Goal: Obtain resource: Obtain resource

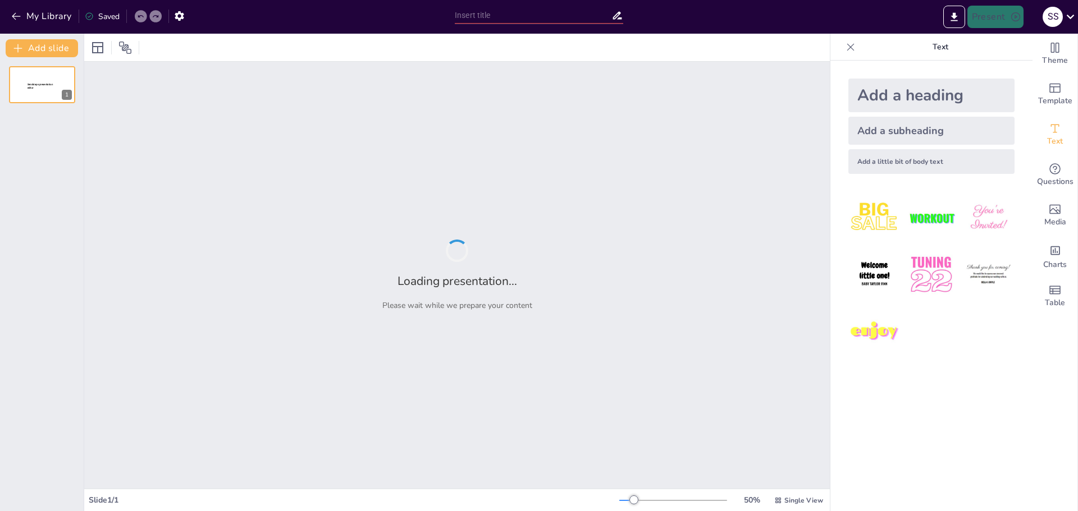
type input "Классификация ИС: ключ к повышению эффективности бизнеса"
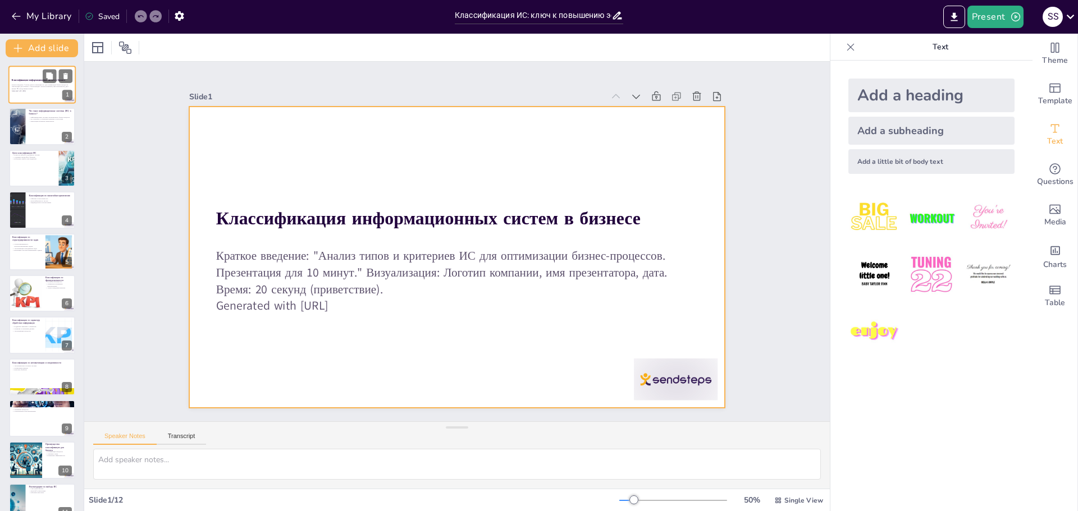
click at [26, 97] on div at bounding box center [41, 85] width 67 height 38
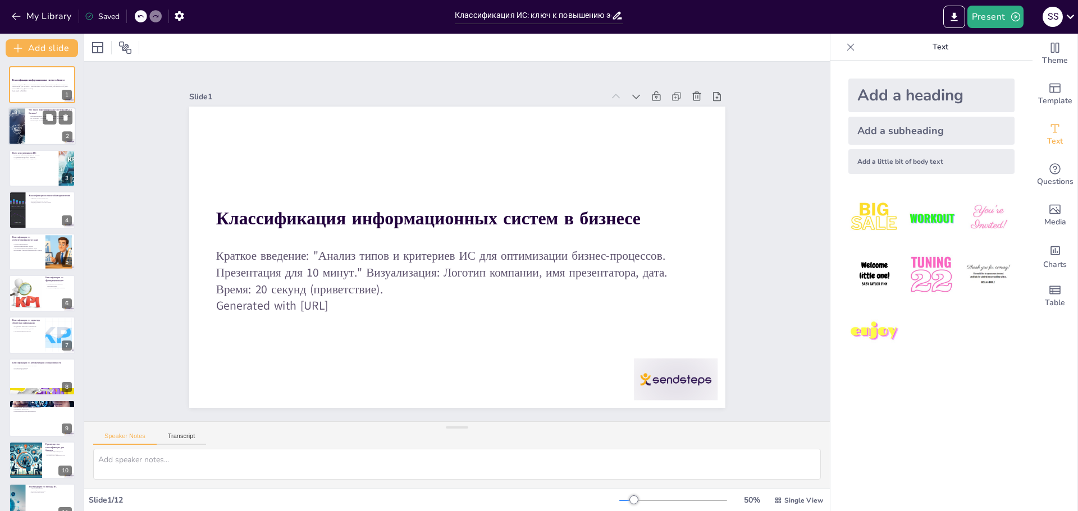
click at [28, 131] on div at bounding box center [41, 127] width 67 height 38
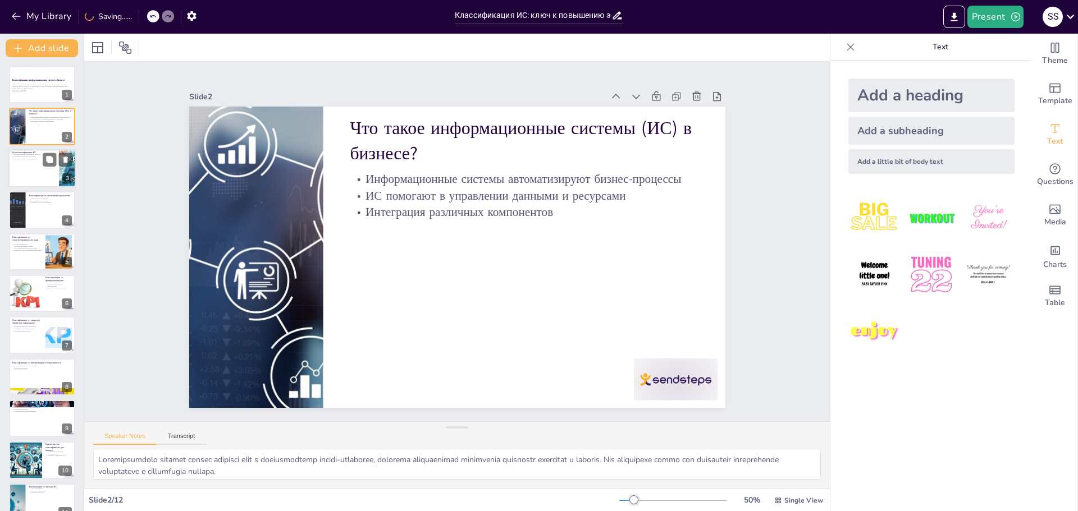
click at [56, 176] on div at bounding box center [41, 168] width 67 height 38
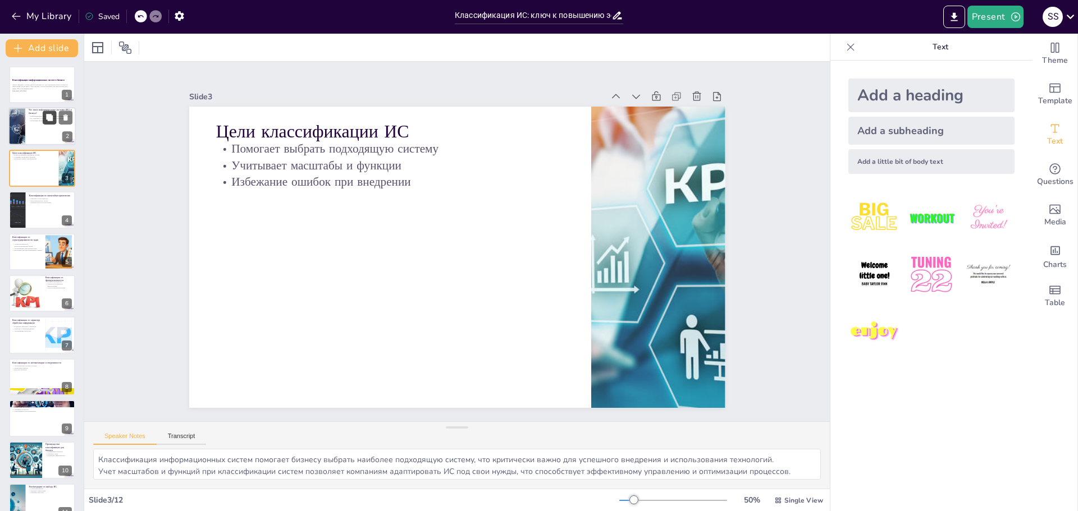
click at [51, 121] on icon at bounding box center [49, 118] width 7 height 7
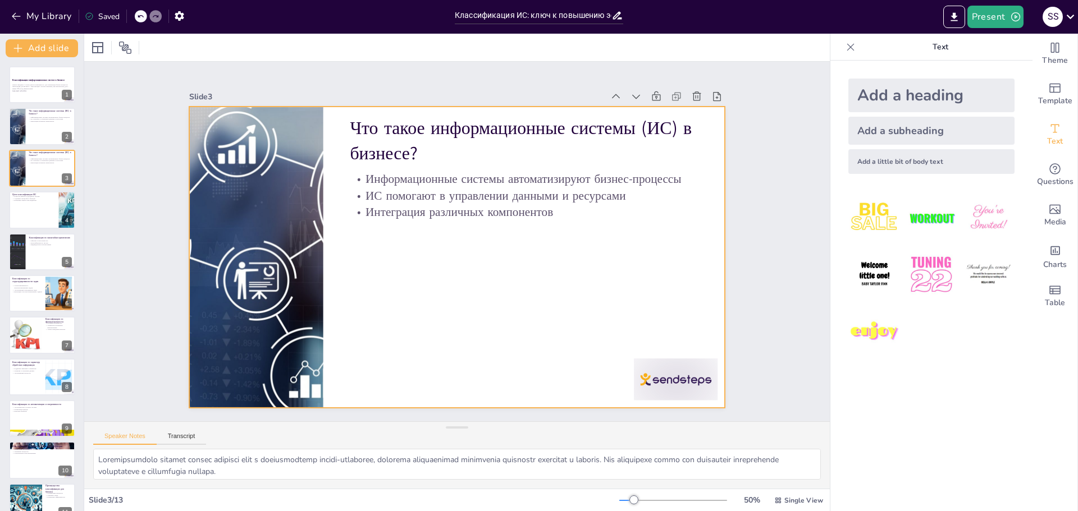
click at [411, 175] on p "Информационные системы автоматизируют бизнес-процессы" at bounding box center [530, 186] width 348 height 53
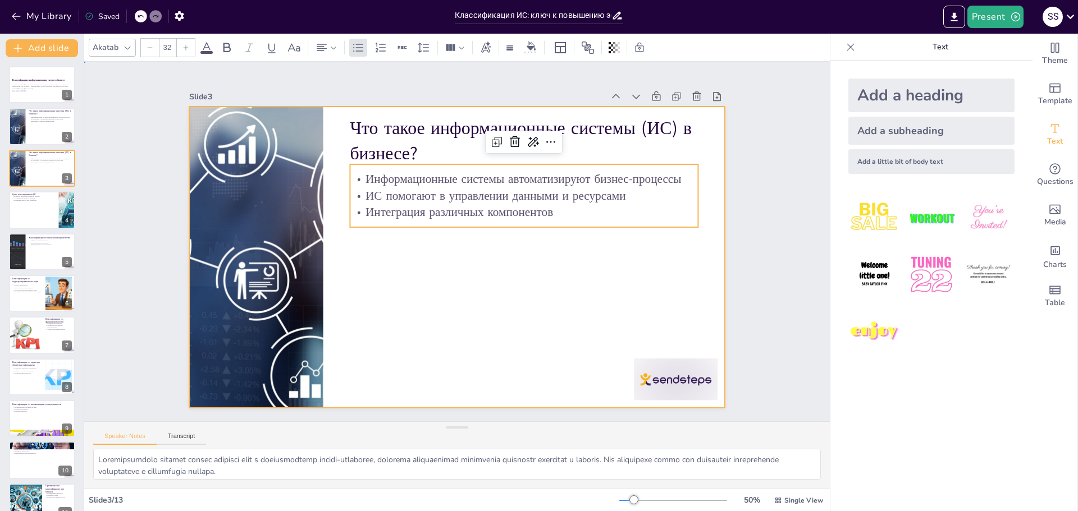
click at [378, 269] on div at bounding box center [455, 257] width 565 height 356
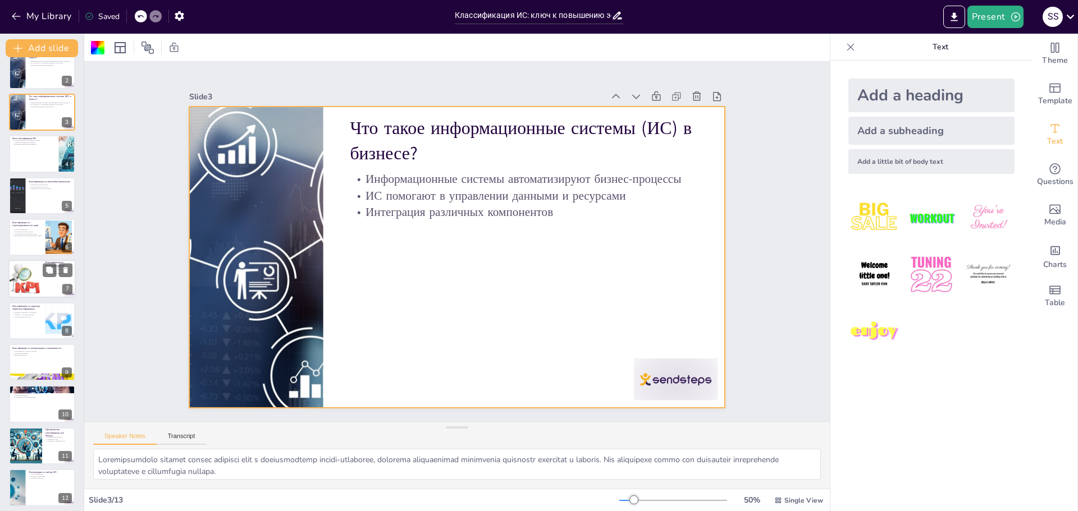
scroll to position [102, 0]
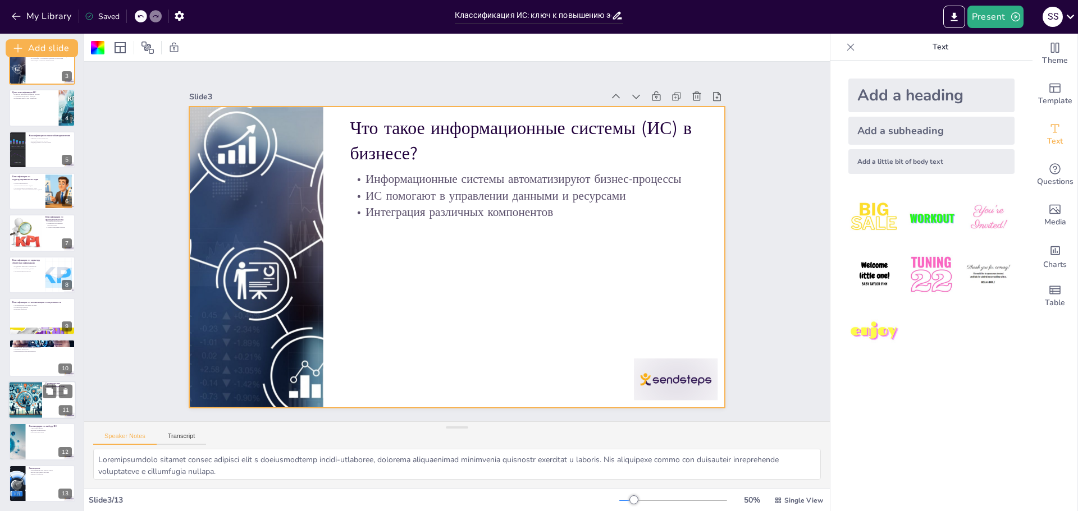
click at [30, 388] on div at bounding box center [25, 400] width 61 height 38
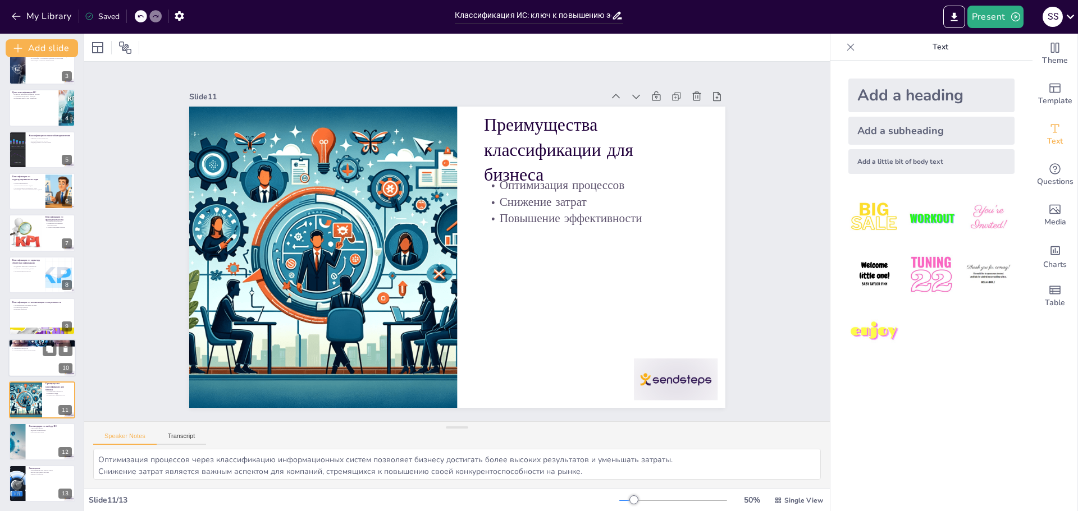
click at [30, 358] on div at bounding box center [41, 359] width 67 height 38
type textarea "Разные типы использования информации позволяют компаниям эффективно управлять д…"
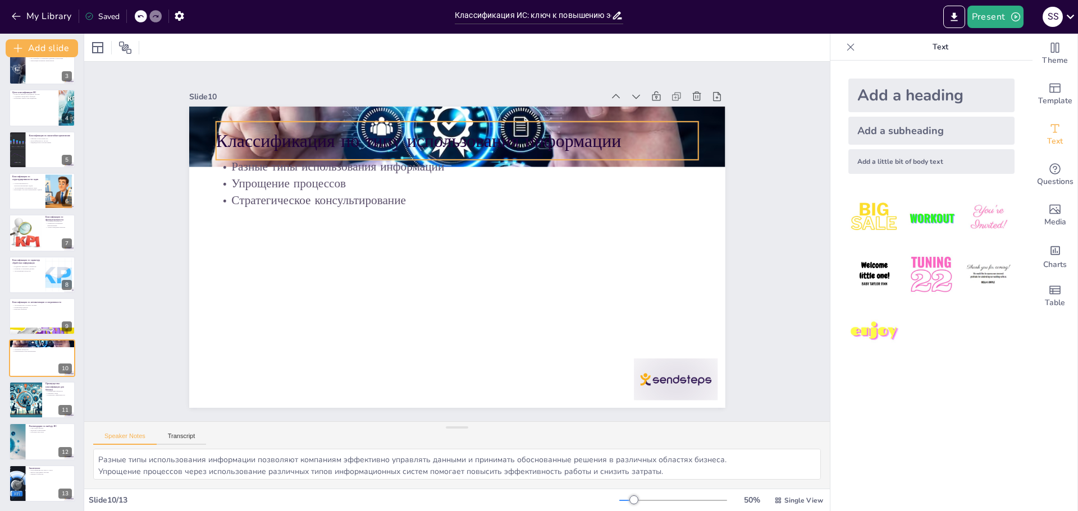
click at [281, 136] on p "Классификация по типу использования информации" at bounding box center [488, 146] width 466 height 173
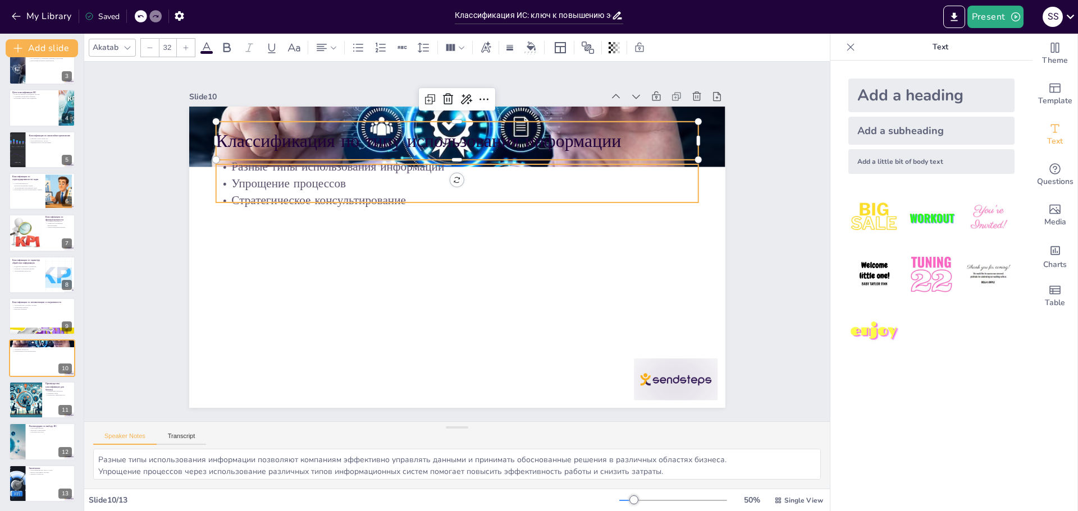
click at [273, 186] on p "Упрощение процессов" at bounding box center [468, 185] width 475 height 116
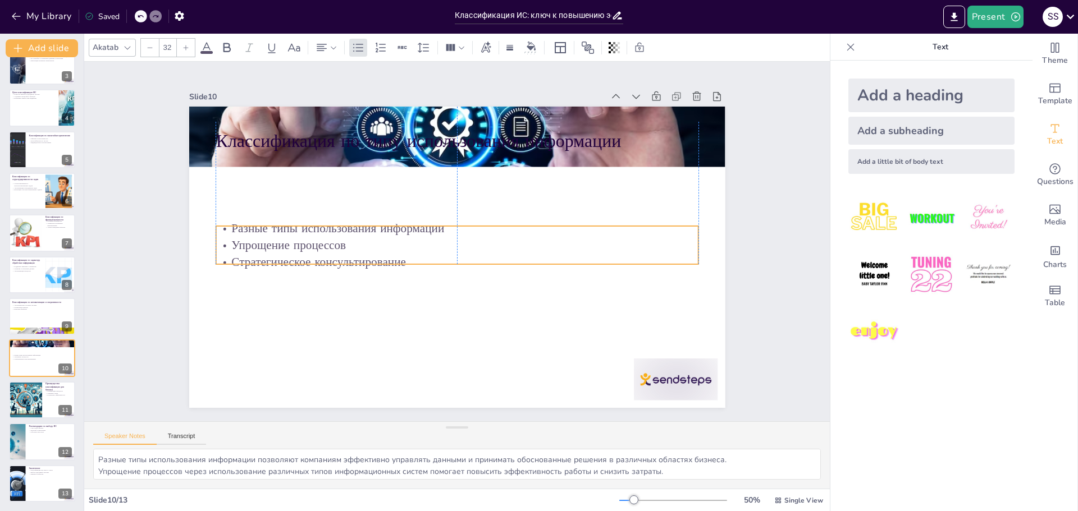
drag, startPoint x: 273, startPoint y: 198, endPoint x: 273, endPoint y: 250, distance: 52.2
click at [273, 250] on p "Стратегическое консультирование" at bounding box center [452, 261] width 475 height 117
type input "48"
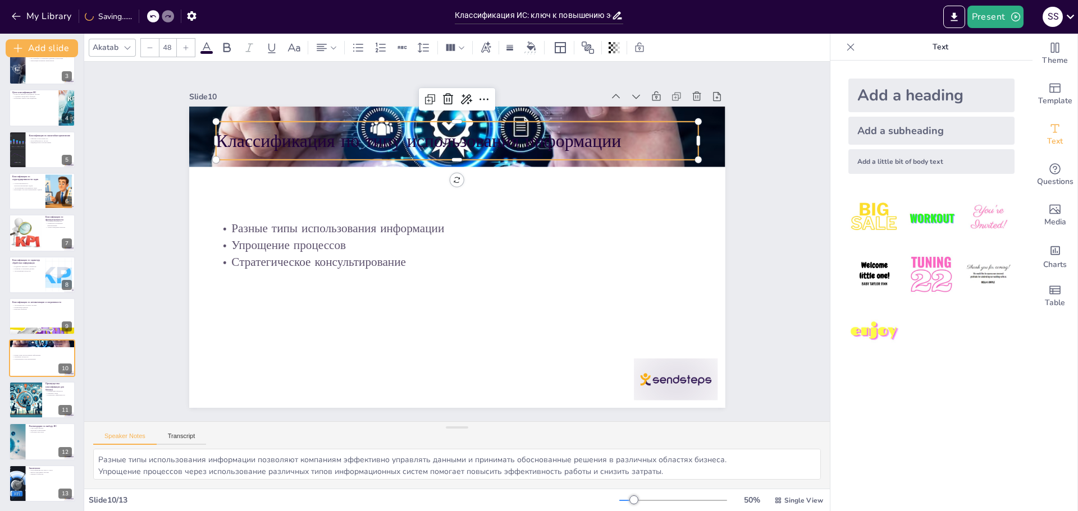
click at [466, 140] on p "Классификация по типу использования информации" at bounding box center [552, 273] width 173 height 466
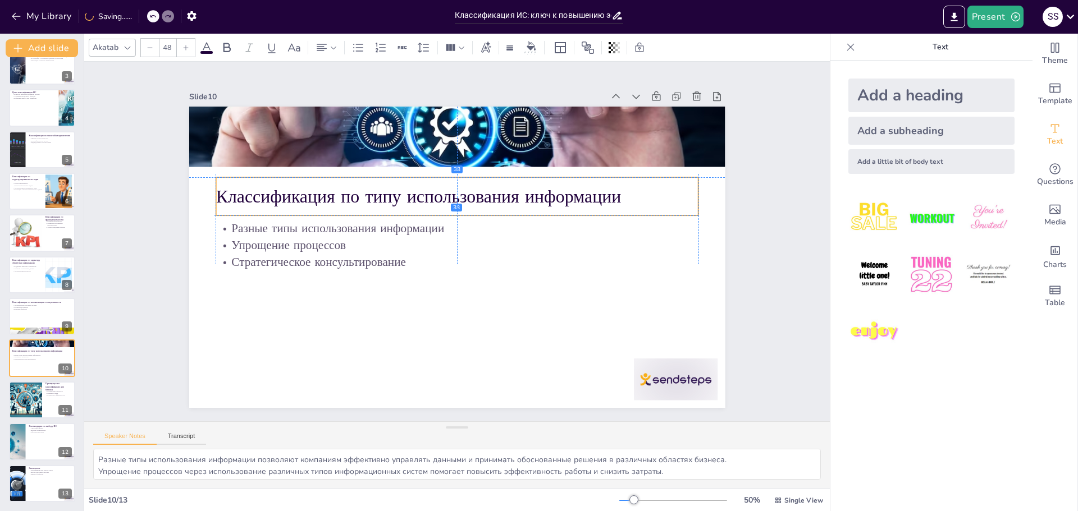
drag, startPoint x: 289, startPoint y: 134, endPoint x: 287, endPoint y: 186, distance: 52.2
click at [287, 186] on p "Классификация по типу использования информации" at bounding box center [462, 196] width 482 height 75
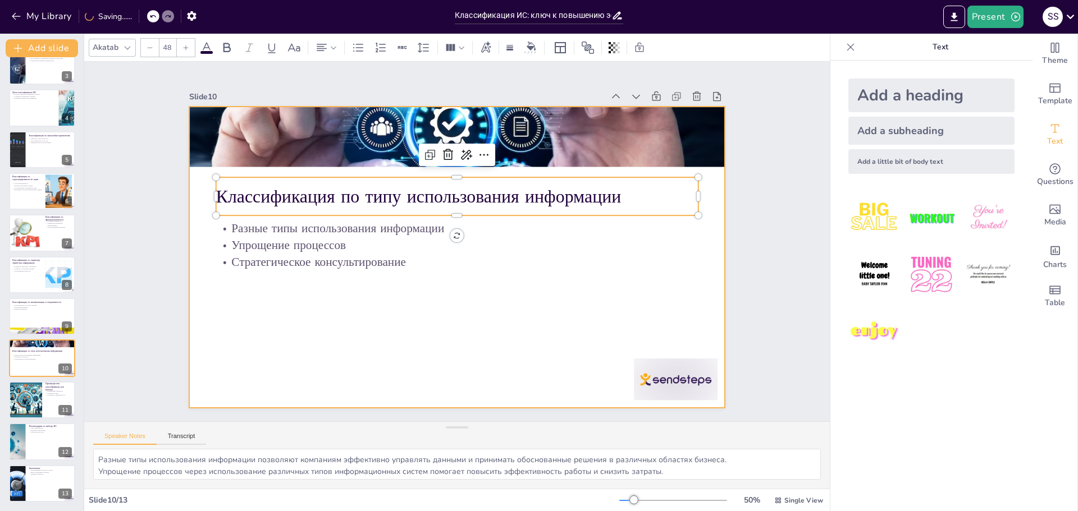
click at [379, 324] on div at bounding box center [457, 257] width 536 height 301
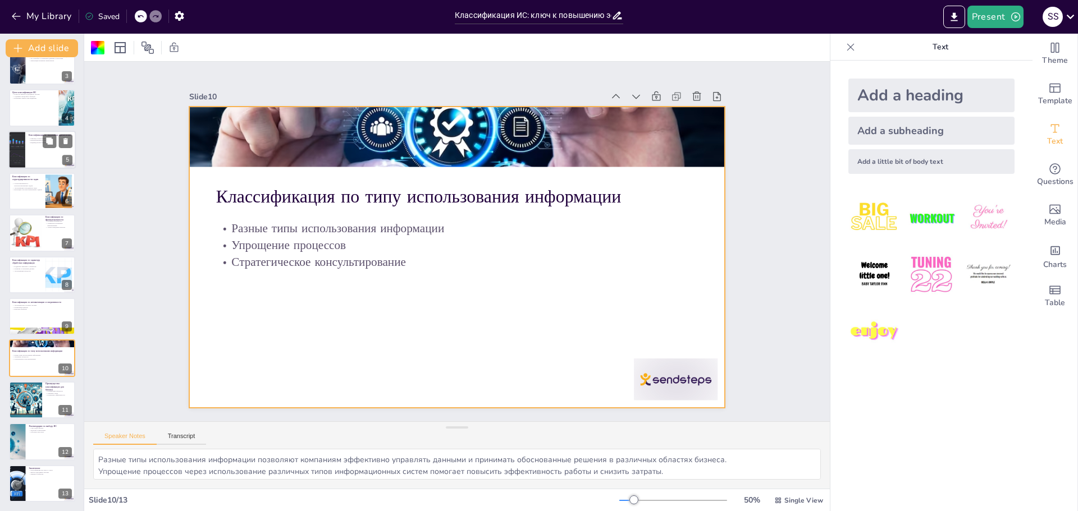
scroll to position [0, 0]
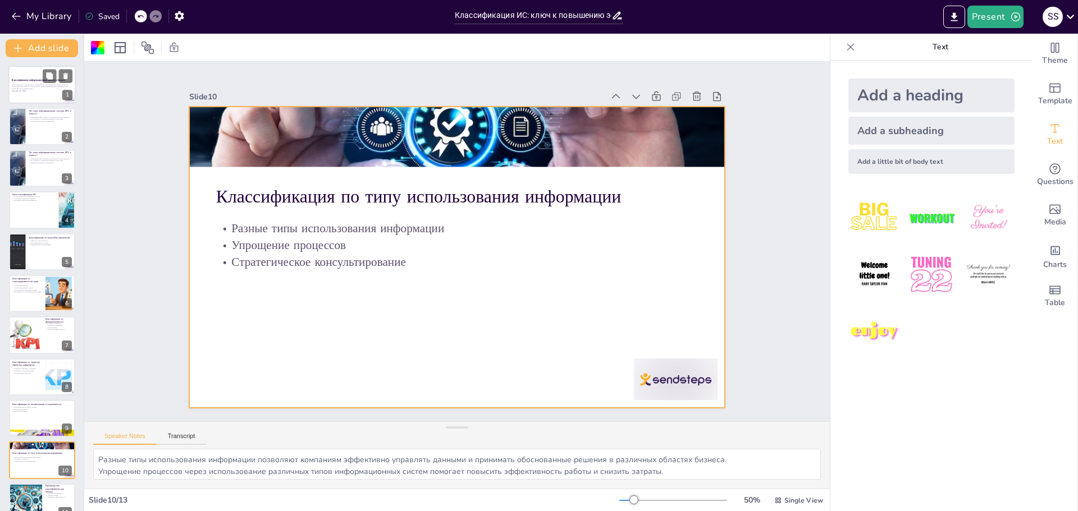
click at [29, 93] on div at bounding box center [41, 85] width 67 height 38
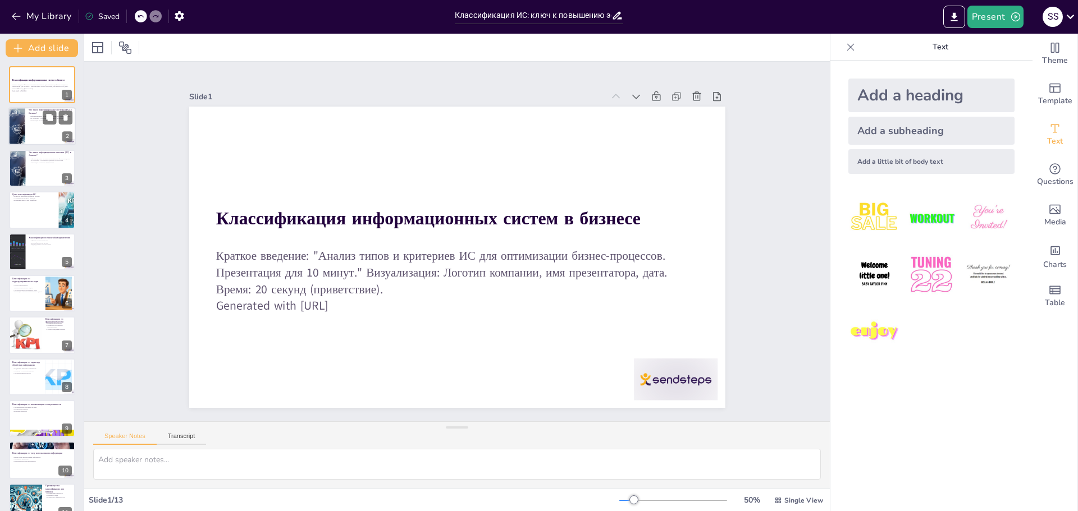
click at [29, 121] on p "Интеграция различных компонентов" at bounding box center [51, 121] width 44 height 2
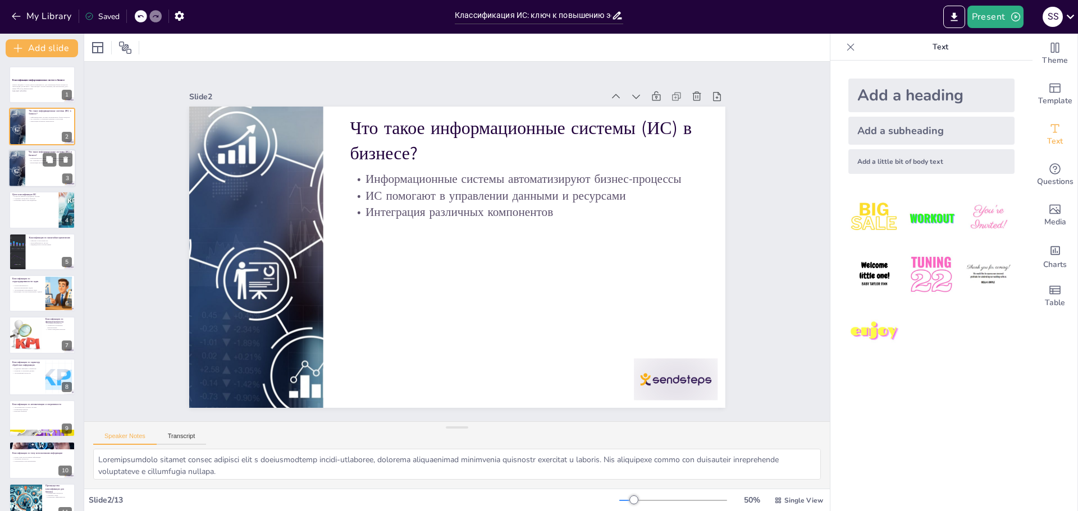
click at [33, 175] on div at bounding box center [41, 168] width 67 height 38
click at [36, 212] on div at bounding box center [41, 210] width 67 height 38
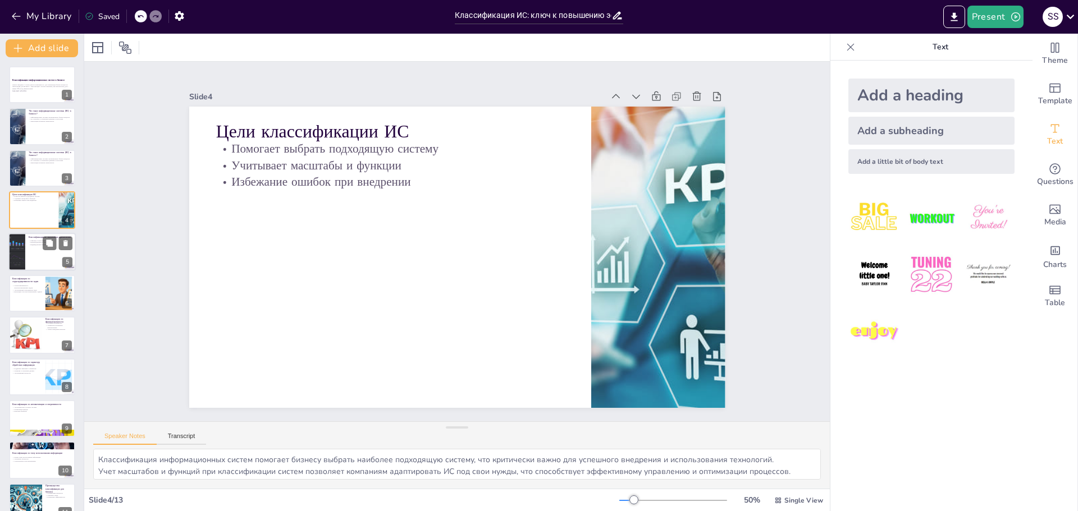
click at [31, 255] on div at bounding box center [41, 252] width 67 height 38
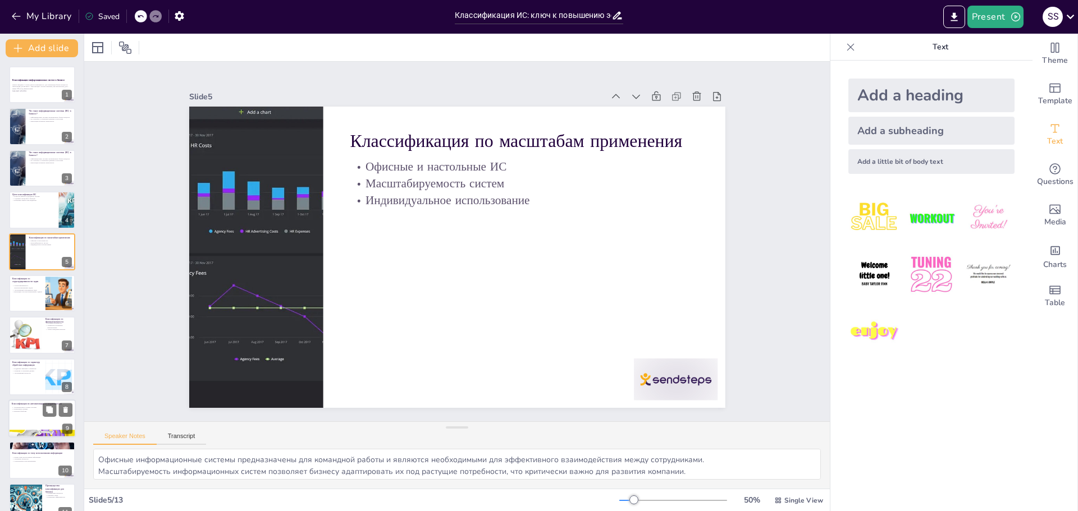
scroll to position [102, 0]
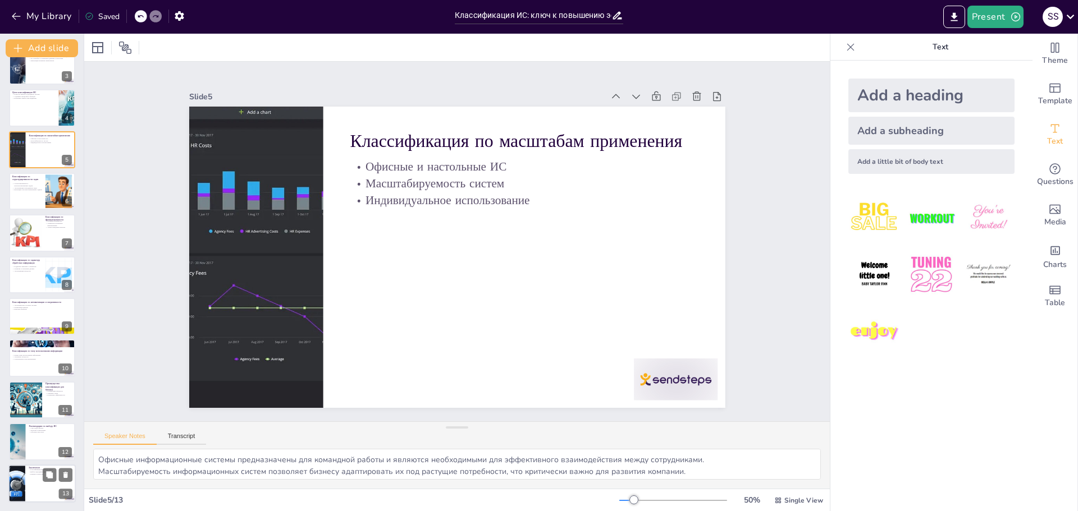
click at [26, 485] on div at bounding box center [41, 484] width 67 height 38
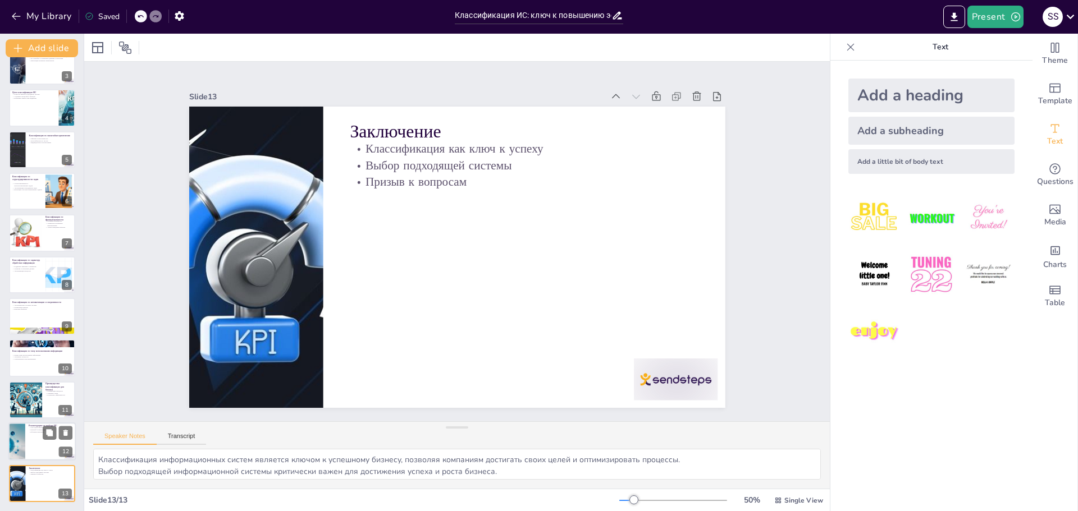
click at [32, 445] on div at bounding box center [41, 442] width 67 height 38
type textarea "Учет целей бизнеса при выборе информационных систем позволяет компаниям адаптир…"
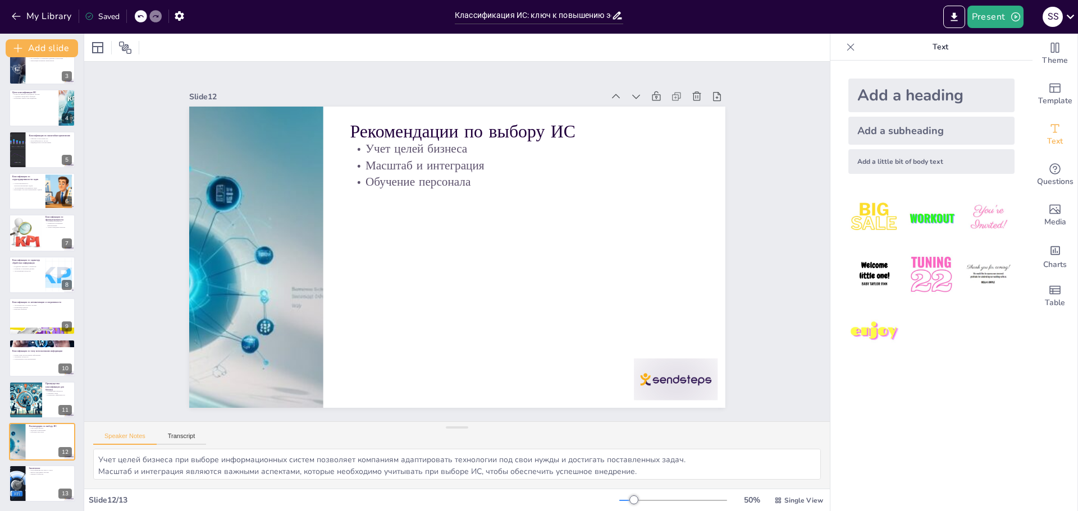
scroll to position [0, 0]
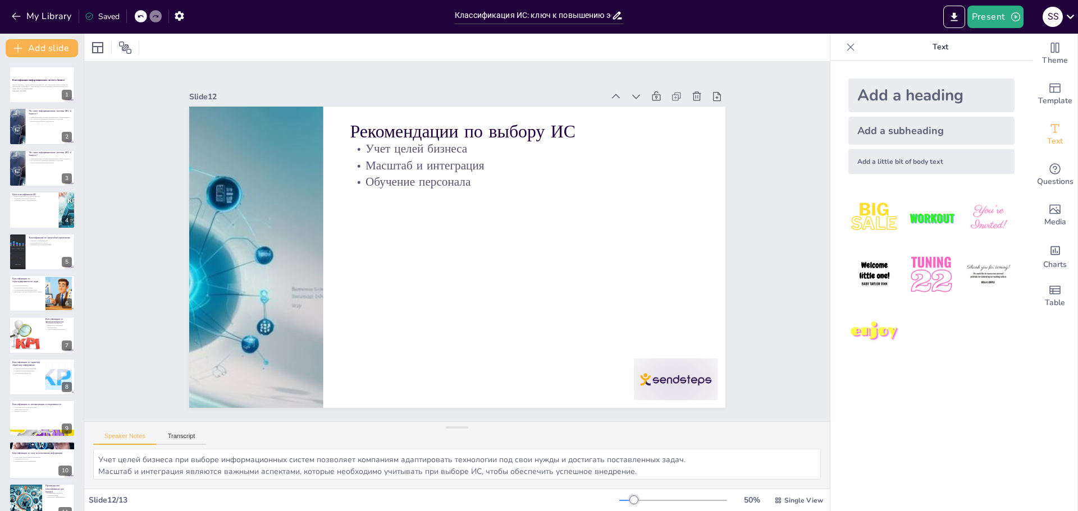
click at [7, 81] on div "Классификация информационных систем в бизнесе Краткое введение: "Анализ типов и…" at bounding box center [42, 335] width 84 height 538
click at [27, 79] on strong "Классификация информационных систем в бизнесе" at bounding box center [38, 80] width 53 height 3
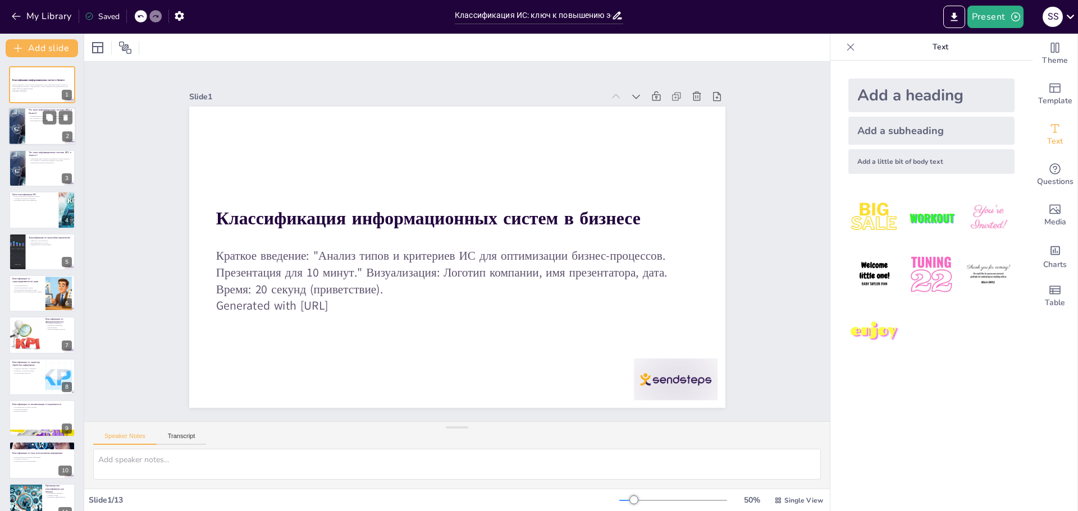
click at [15, 136] on div at bounding box center [16, 127] width 67 height 38
type textarea "Loremipsumdolo sitamet consec adipisci elit s doeiusmodtemp incidi-utlaboree, d…"
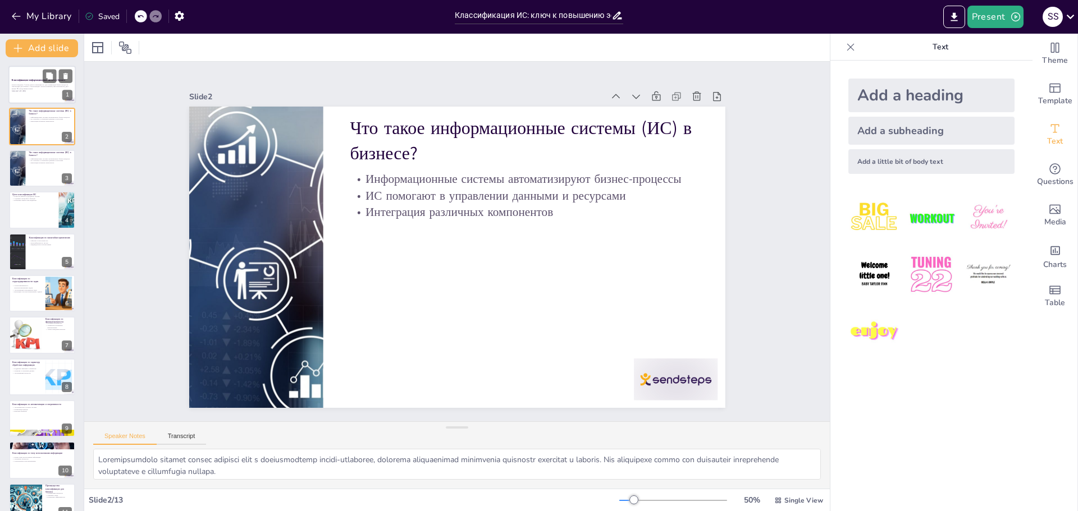
click at [19, 94] on div at bounding box center [41, 85] width 67 height 38
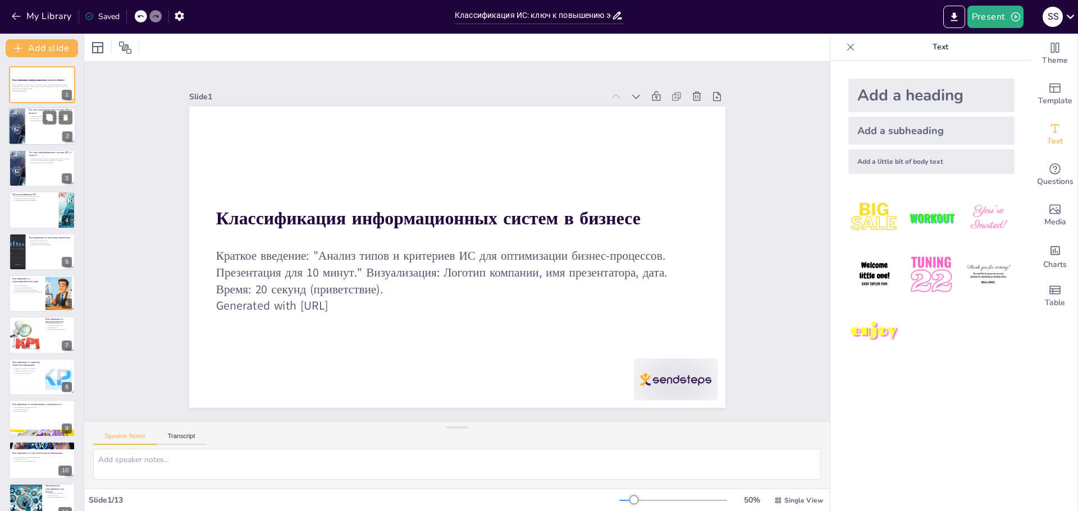
click at [29, 121] on p "Интеграция различных компонентов" at bounding box center [51, 121] width 44 height 2
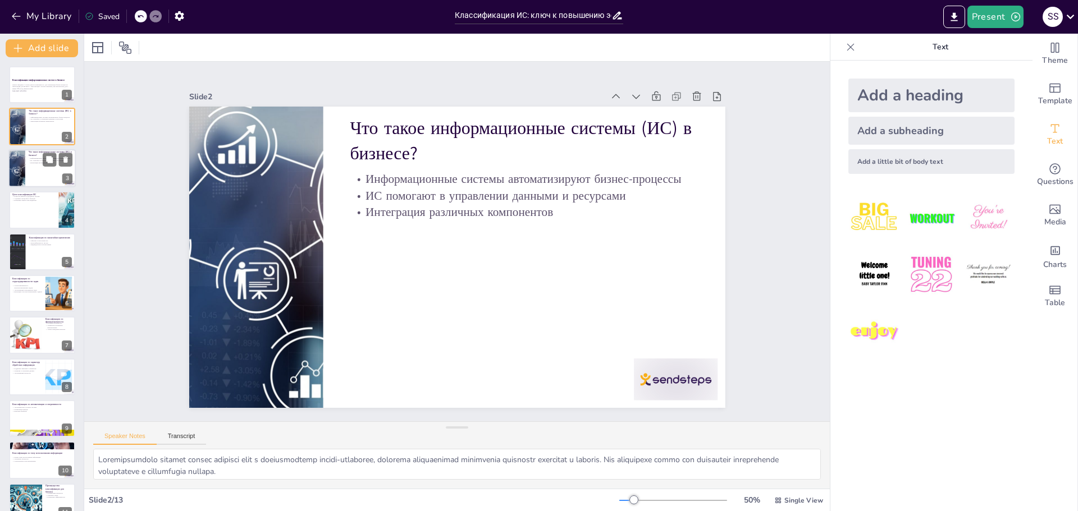
click at [31, 181] on div at bounding box center [41, 168] width 67 height 38
click at [44, 129] on div at bounding box center [41, 127] width 67 height 38
click at [36, 185] on div at bounding box center [41, 168] width 67 height 38
click at [31, 131] on div at bounding box center [41, 127] width 67 height 38
click at [28, 177] on div at bounding box center [41, 168] width 67 height 38
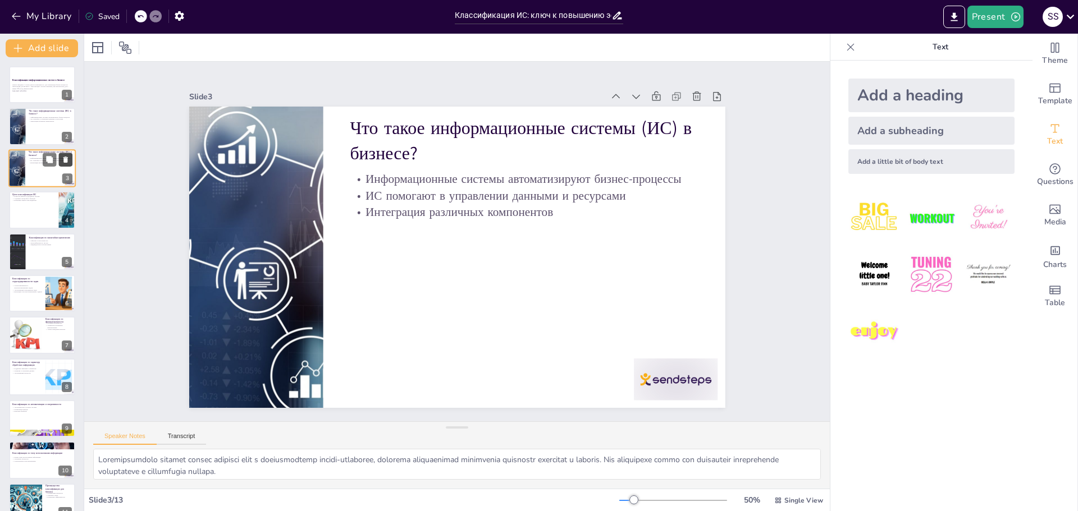
click at [63, 158] on icon at bounding box center [66, 159] width 8 height 8
type textarea "Классификация информационных систем помогает бизнесу выбрать наиболее подходящу…"
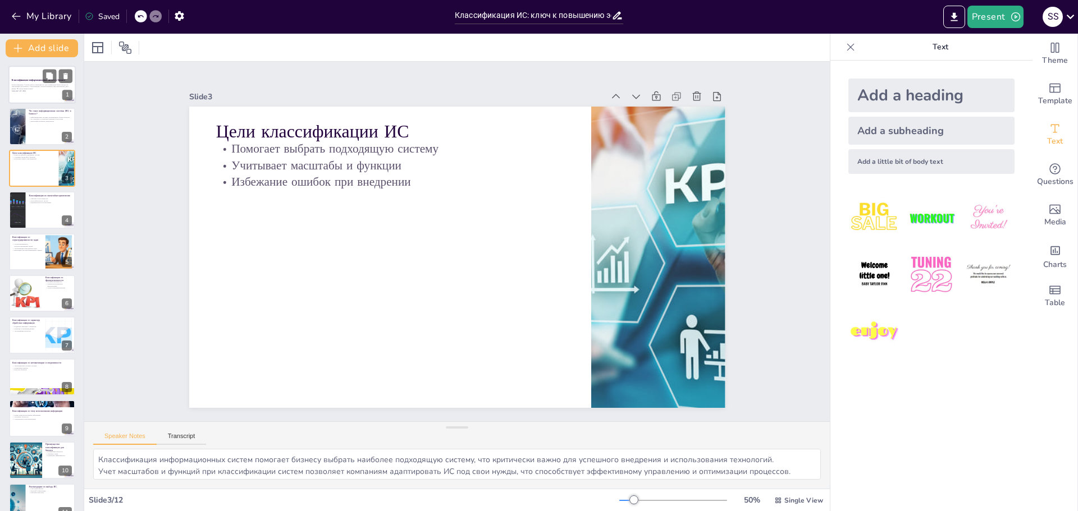
click at [37, 99] on div at bounding box center [41, 85] width 67 height 38
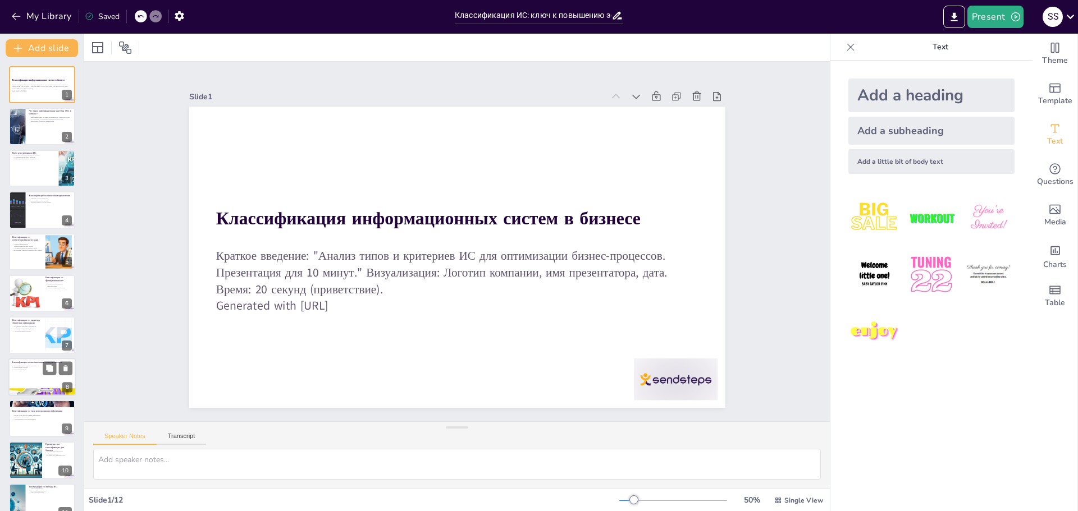
scroll to position [61, 0]
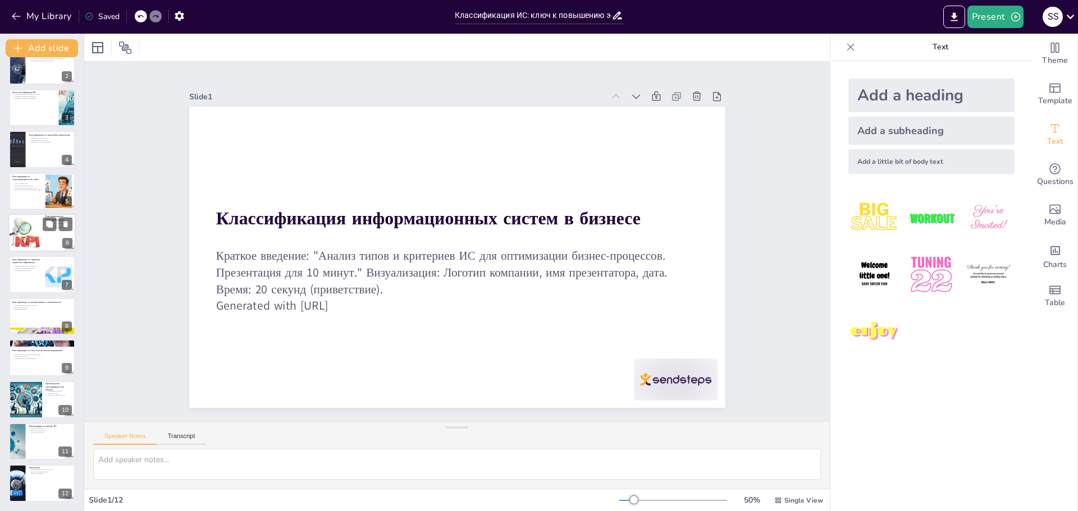
click at [42, 250] on div at bounding box center [41, 233] width 67 height 38
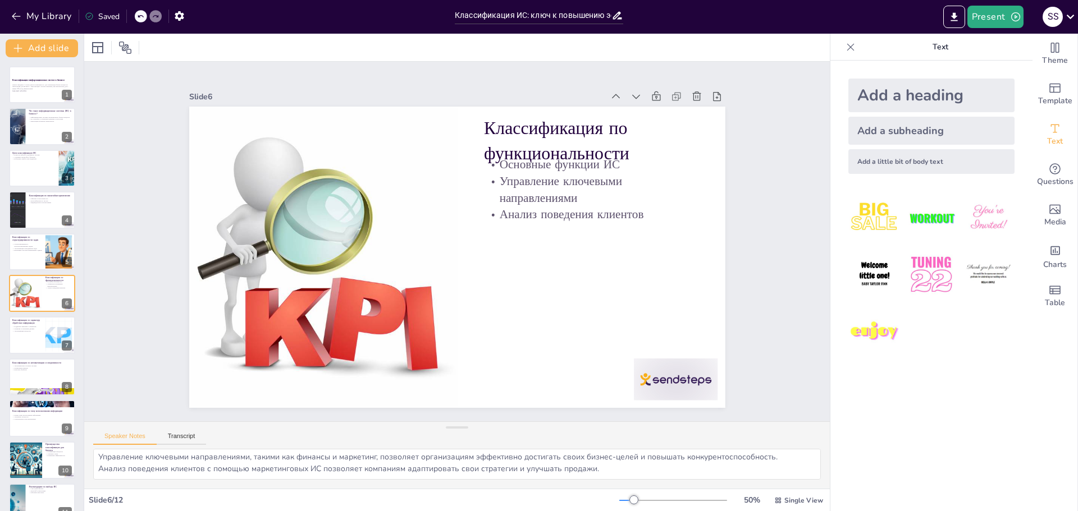
scroll to position [0, 0]
click at [199, 466] on textarea "Функциональность информационных систем определяет их применение в различных обл…" at bounding box center [456, 464] width 727 height 31
click at [23, 253] on div at bounding box center [41, 252] width 67 height 38
type textarea "Структурированные задачи требуют четких алгоритмов и последовательностей, что д…"
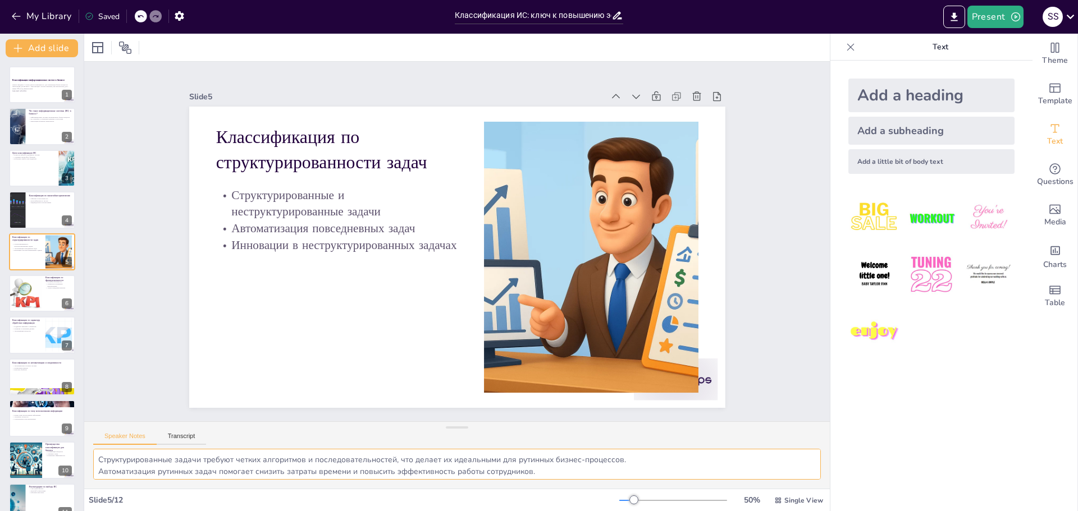
scroll to position [15, 0]
click at [190, 510] on div "Slide 5 / 12 50 % Single View" at bounding box center [456, 500] width 745 height 22
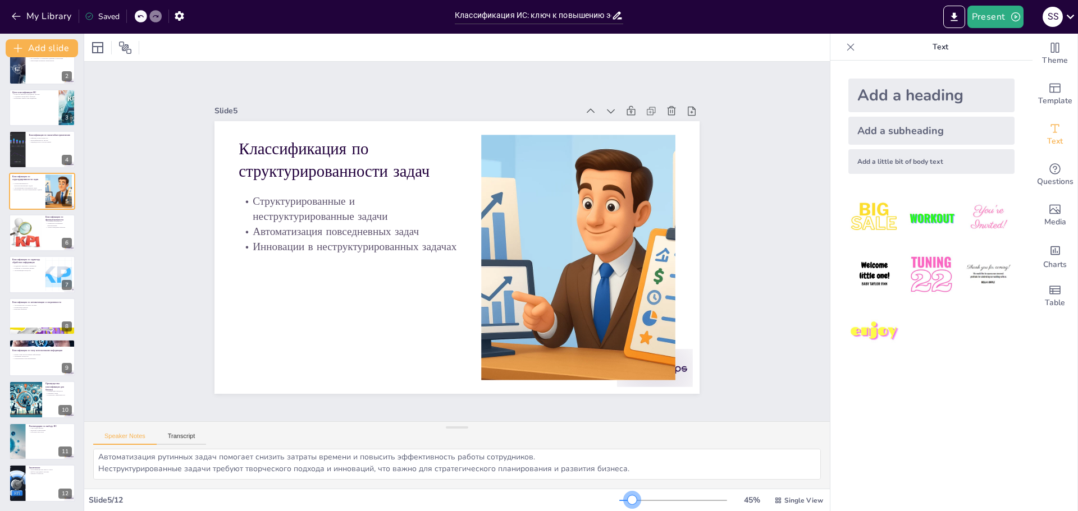
click at [625, 507] on div "45 % Single View" at bounding box center [722, 501] width 206 height 18
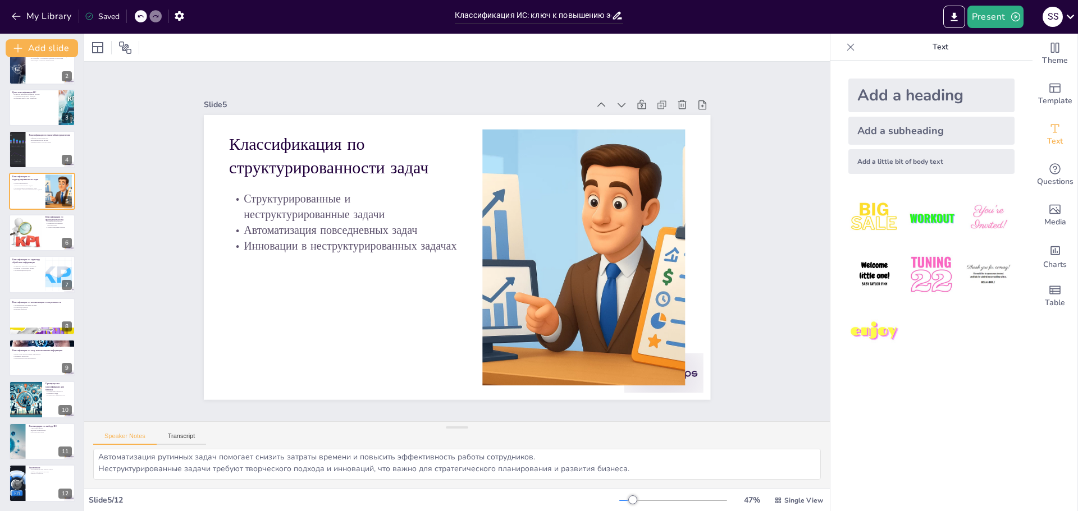
scroll to position [0, 0]
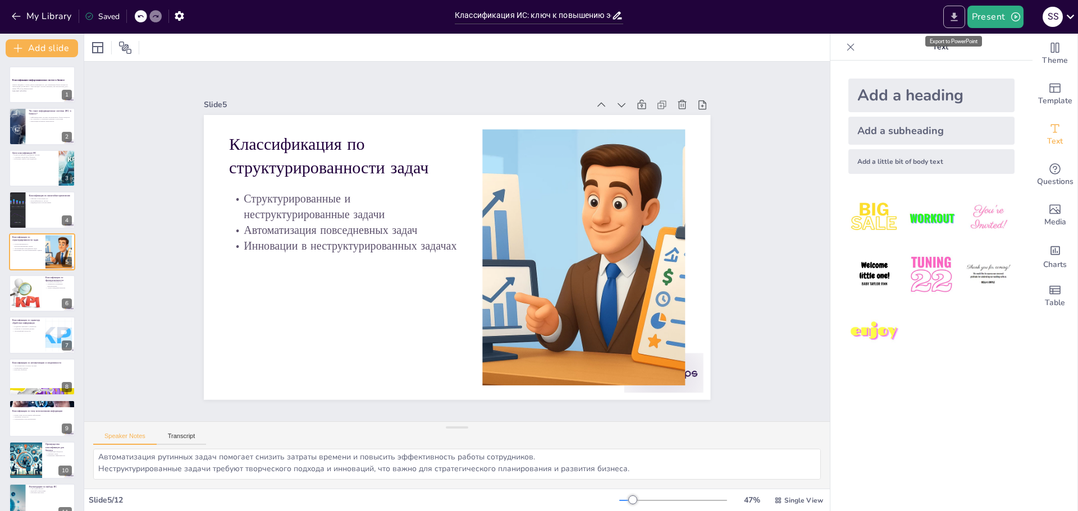
click at [956, 23] on button "Export to PowerPoint" at bounding box center [954, 17] width 22 height 22
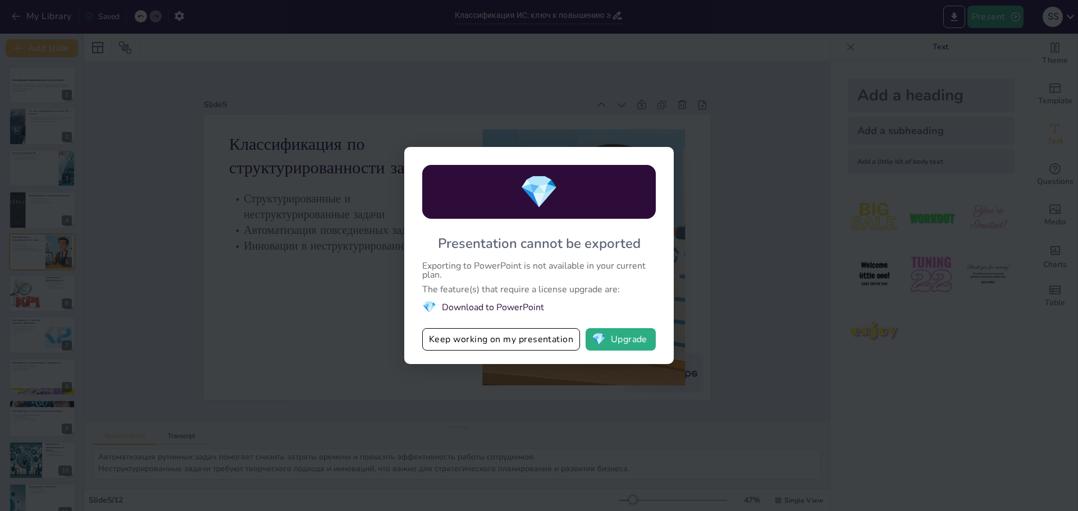
click at [505, 308] on li "💎 Download to PowerPoint" at bounding box center [539, 307] width 234 height 15
click at [610, 344] on button "💎 Upgrade" at bounding box center [620, 339] width 70 height 22
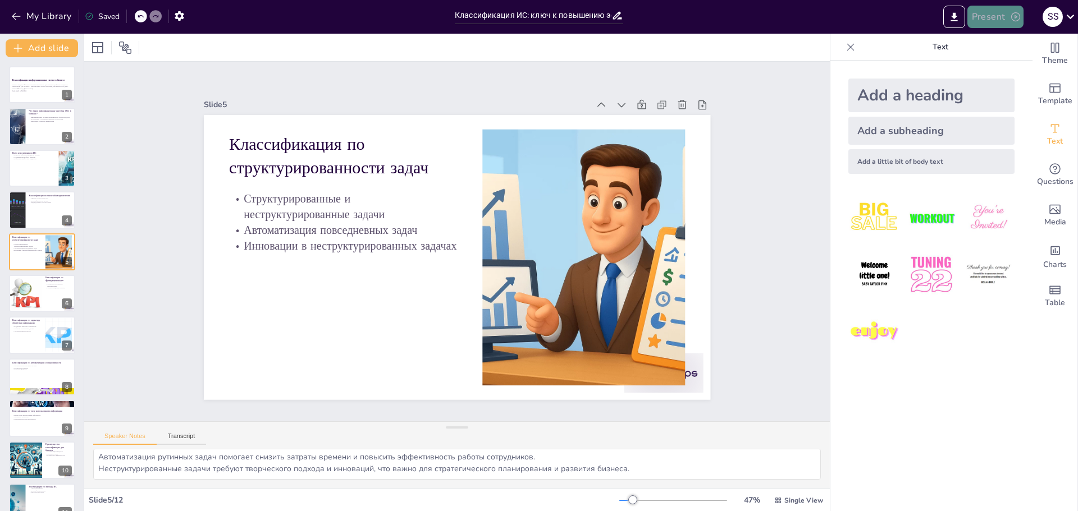
click at [1013, 19] on icon "button" at bounding box center [1015, 16] width 11 height 11
click at [1014, 39] on li "Preview presentation" at bounding box center [1012, 42] width 88 height 18
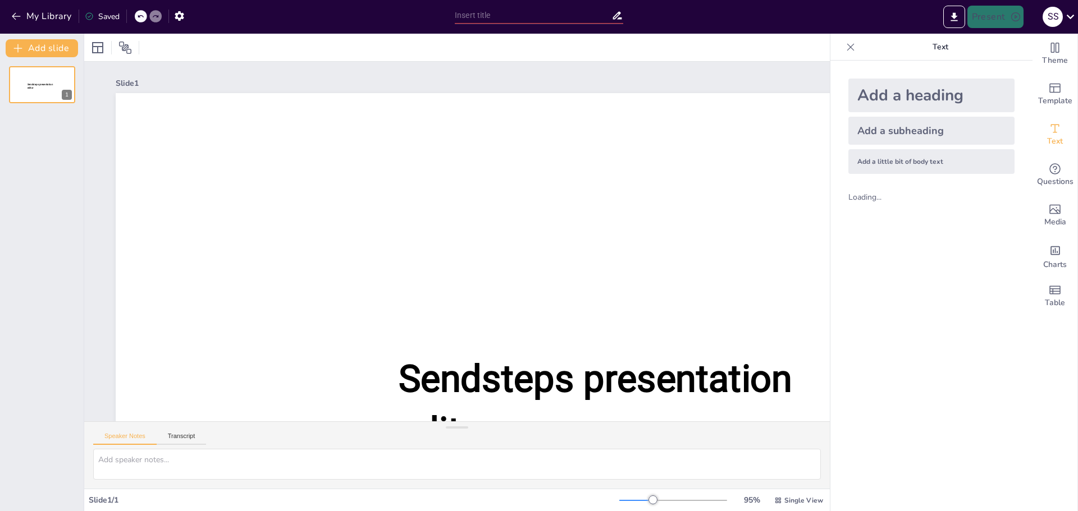
type input "Классификация ИС: ключ к повышению эффективности бизнеса"
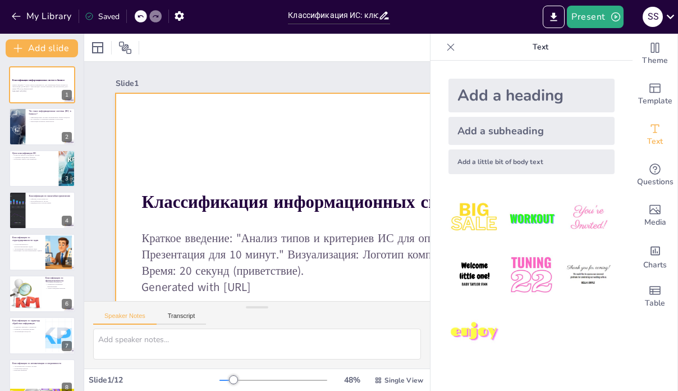
scroll to position [94, 0]
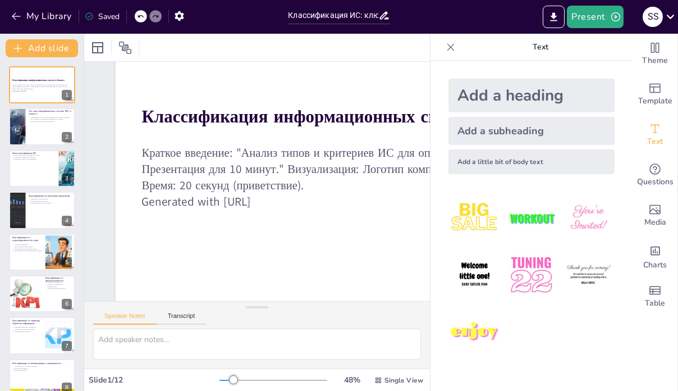
click at [445, 45] on icon at bounding box center [450, 47] width 11 height 11
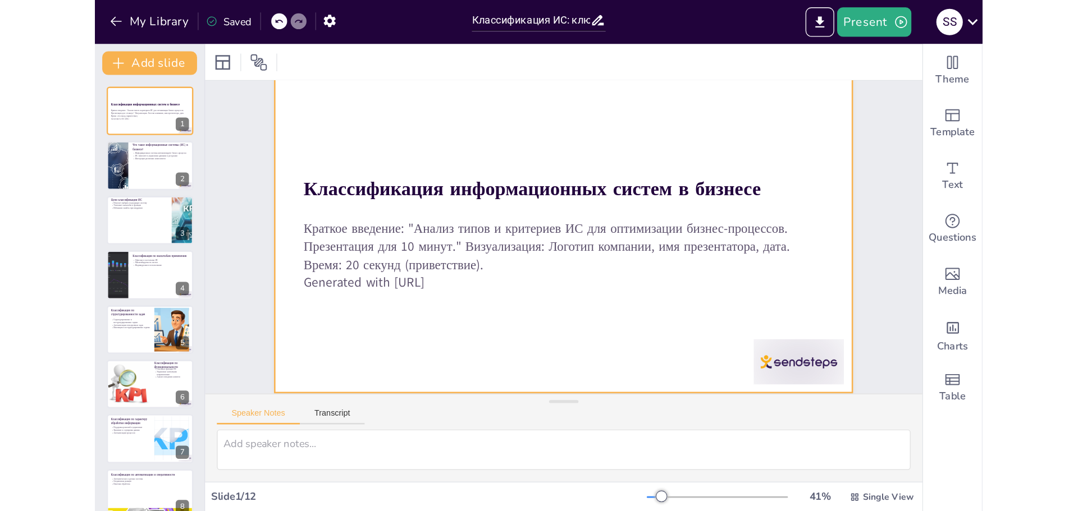
scroll to position [49, 0]
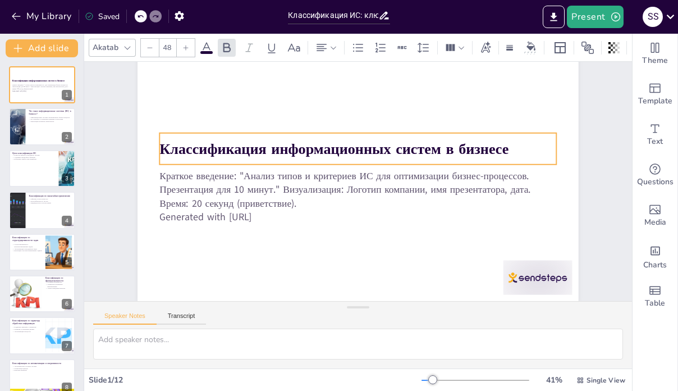
click at [336, 139] on strong "Классификация информационных систем в бизнесе" at bounding box center [334, 149] width 349 height 20
click at [340, 139] on strong "Классификация информационных систем в бизнесе" at bounding box center [334, 149] width 349 height 20
click at [331, 139] on strong "Классификация информационных систем в бизнесе" at bounding box center [334, 149] width 349 height 20
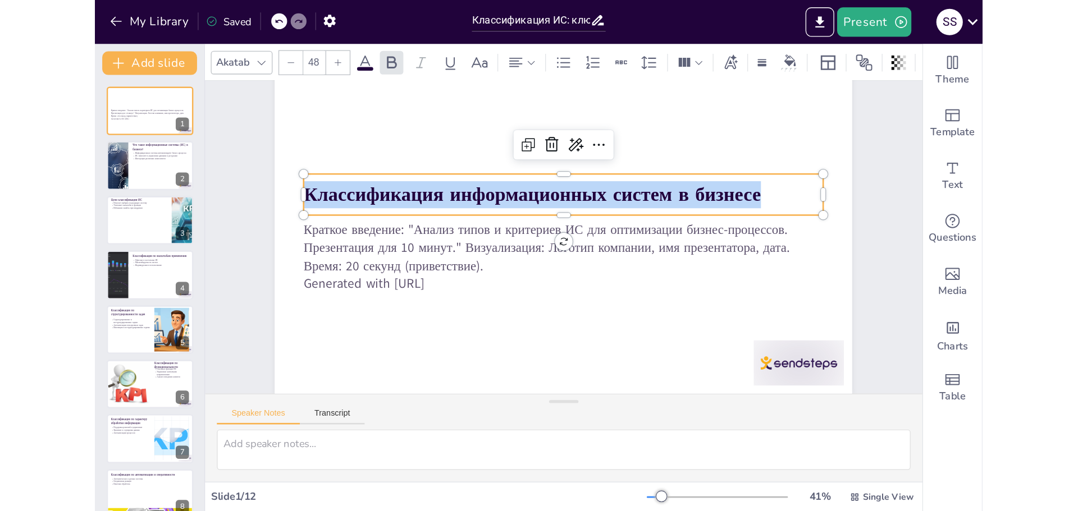
scroll to position [0, 0]
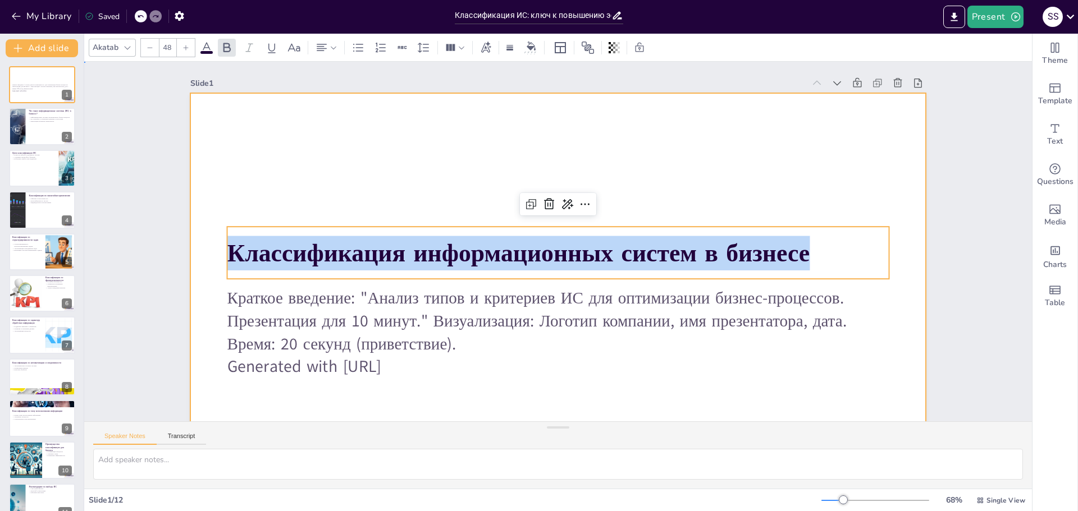
click at [305, 138] on div at bounding box center [557, 300] width 735 height 414
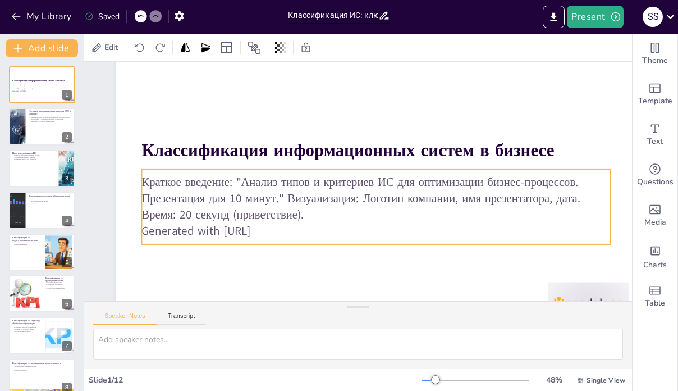
click at [260, 207] on p "Краткое введение: "Анализ типов и критериев ИС для оптимизации бизнес-процессов…" at bounding box center [375, 198] width 469 height 49
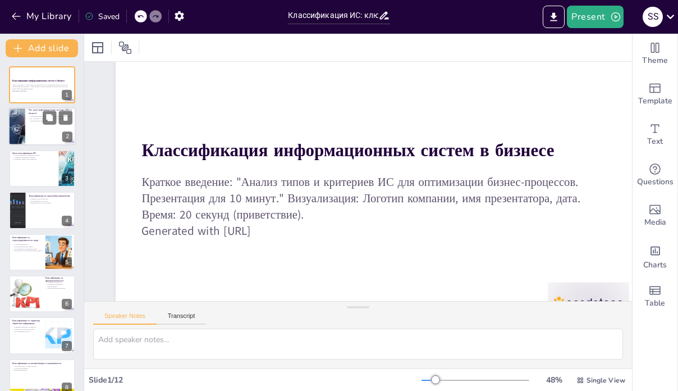
click at [38, 133] on div at bounding box center [41, 127] width 67 height 38
type textarea "Loremipsumdolo sitamet consec adipisci elit s doeiusmodtemp incidi-utlaboree, d…"
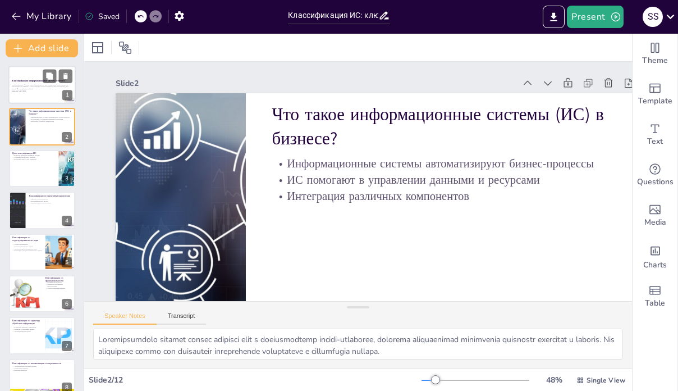
click at [38, 94] on div at bounding box center [41, 85] width 67 height 38
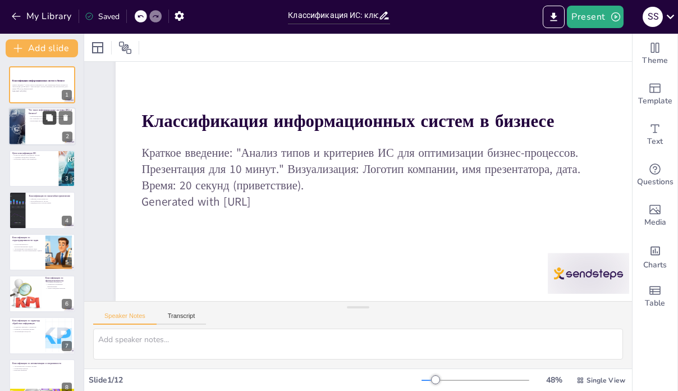
scroll to position [94, 0]
click at [42, 149] on div "Цели классификации ИС Помогает выбрать подходящую систему Учитывает масштабы и …" at bounding box center [41, 149] width 67 height 0
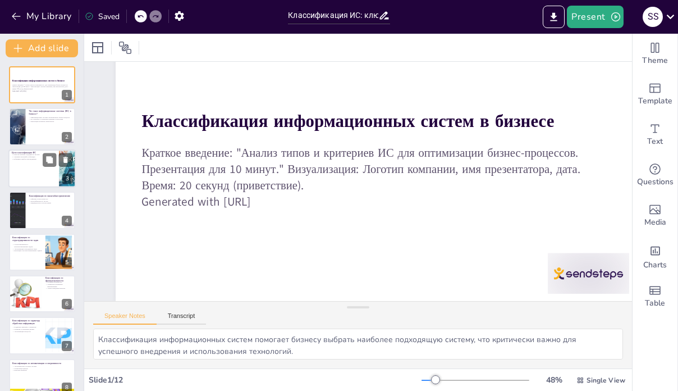
scroll to position [0, 0]
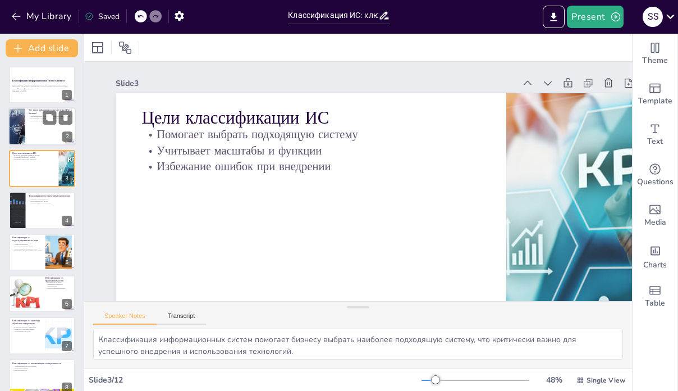
click at [26, 131] on div at bounding box center [41, 127] width 67 height 38
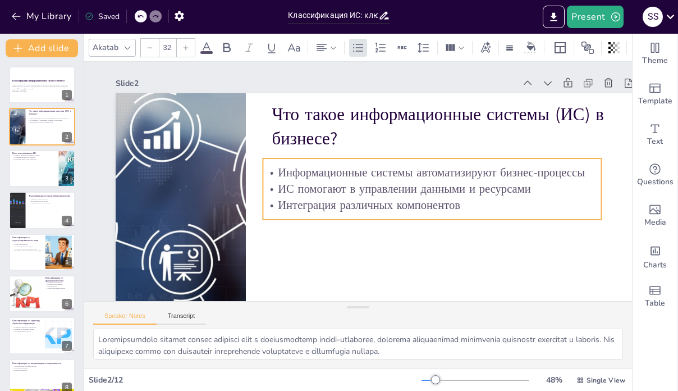
drag, startPoint x: 481, startPoint y: 205, endPoint x: 479, endPoint y: 212, distance: 6.4
click at [479, 212] on div "Информационные системы автоматизируют бизнес-процессы ИС помогают в управлении …" at bounding box center [432, 188] width 338 height 61
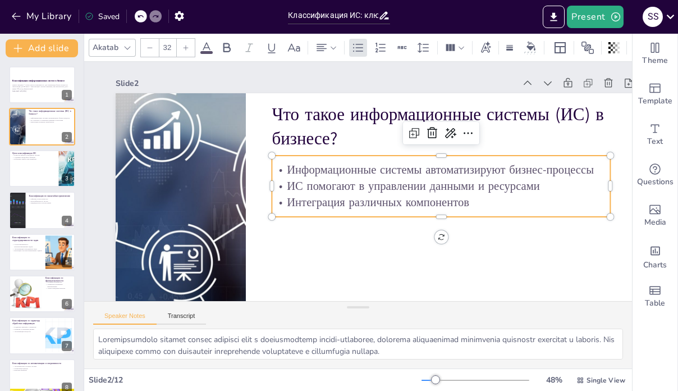
click at [459, 189] on p "ИС помогают в управлении данными и ресурсами" at bounding box center [441, 186] width 338 height 16
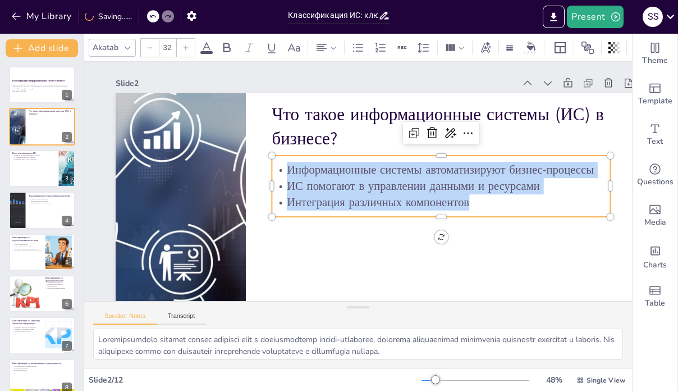
drag, startPoint x: 475, startPoint y: 204, endPoint x: 288, endPoint y: 157, distance: 192.6
click at [288, 157] on div "Информационные системы автоматизируют бизнес-процессы ИС помогают в управлении …" at bounding box center [441, 185] width 338 height 61
copy div "Информационные системы автоматизируют бизнес-процессы ИС помогают в управлении …"
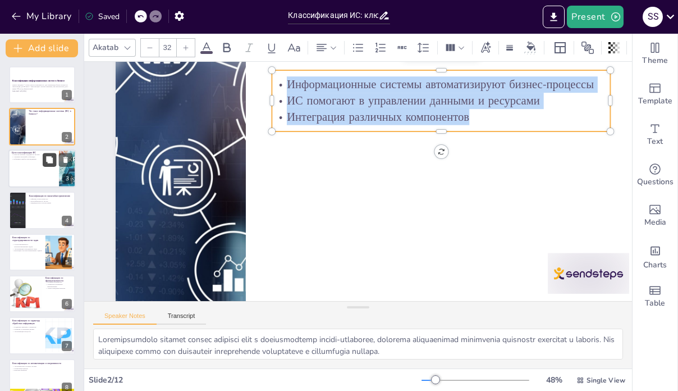
click at [47, 163] on icon at bounding box center [49, 159] width 8 height 8
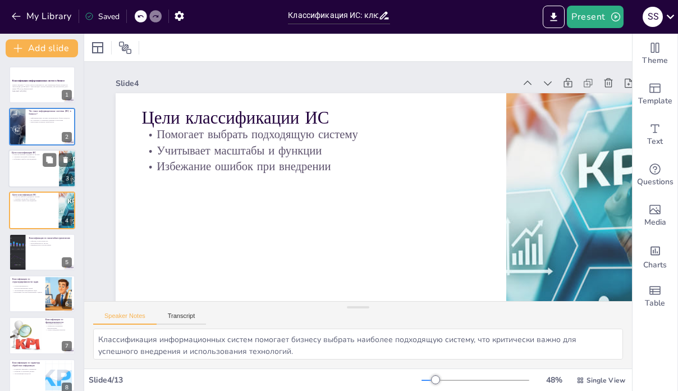
click at [28, 168] on div at bounding box center [41, 168] width 67 height 38
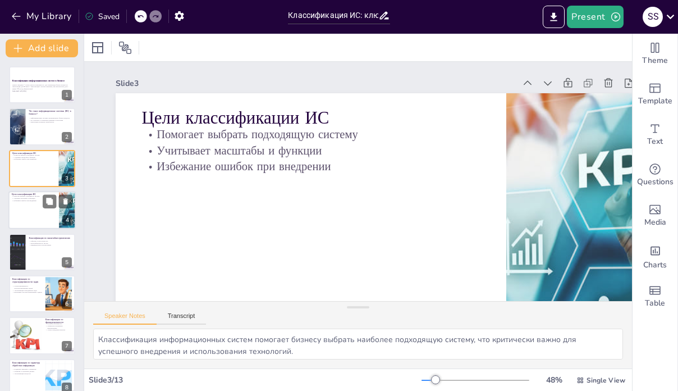
click at [37, 225] on div at bounding box center [41, 210] width 67 height 38
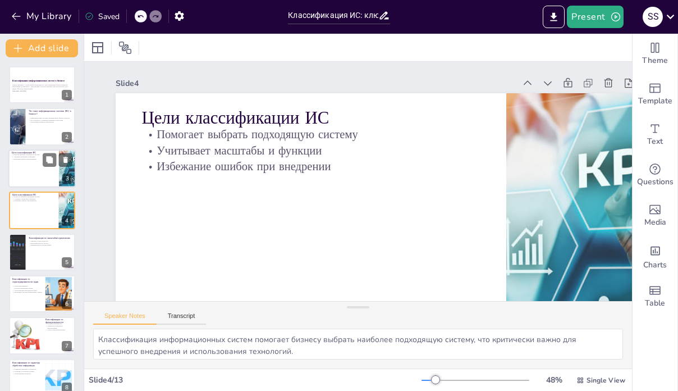
click at [34, 174] on div at bounding box center [41, 168] width 67 height 38
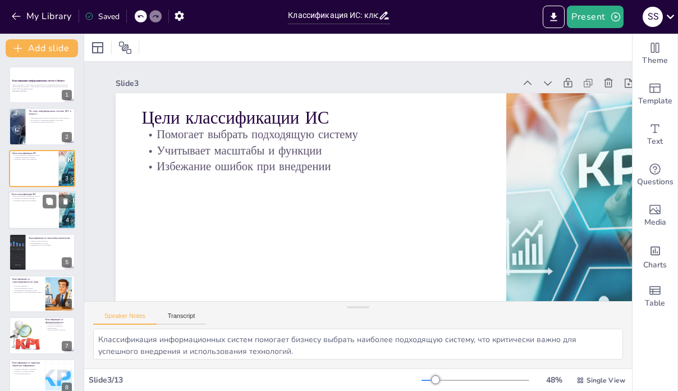
click at [40, 212] on div at bounding box center [41, 210] width 67 height 38
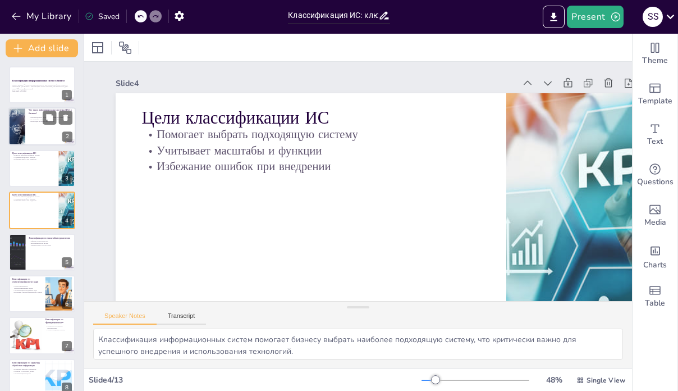
click at [27, 118] on div at bounding box center [41, 127] width 67 height 38
type textarea "Loremipsumdolo sitamet consec adipisci elit s doeiusmodtemp incidi-utlaboree, d…"
